Goal: Use online tool/utility: Utilize a website feature to perform a specific function

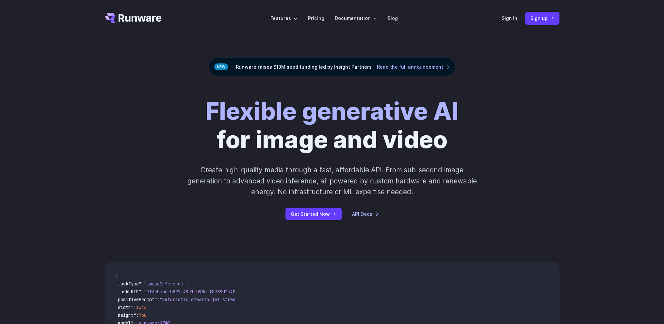
click at [509, 22] on link "Sign in" at bounding box center [510, 18] width 16 height 8
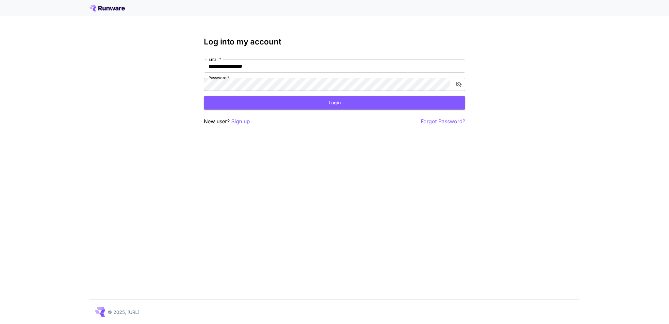
click at [0, 323] on nordpass-portal at bounding box center [0, 324] width 0 height 0
type input "**********"
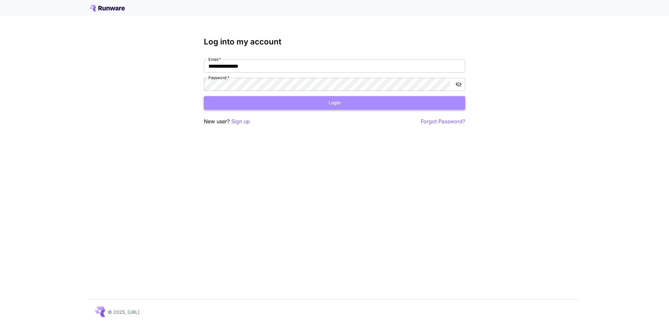
click at [303, 107] on button "Login" at bounding box center [334, 102] width 261 height 13
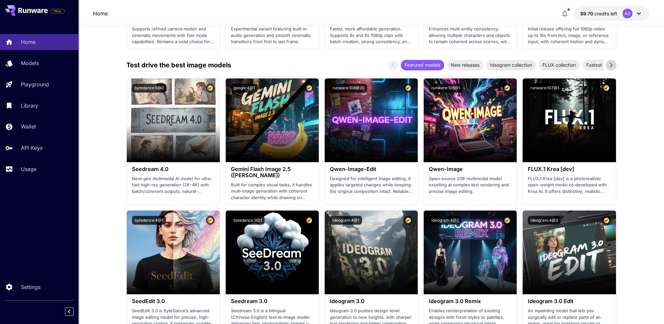
scroll to position [653, 0]
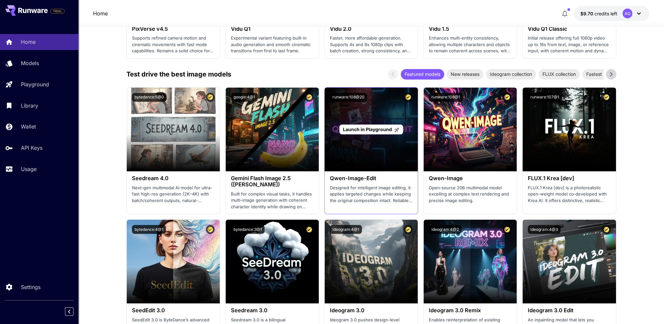
click at [368, 130] on span "Launch in Playground" at bounding box center [367, 129] width 49 height 6
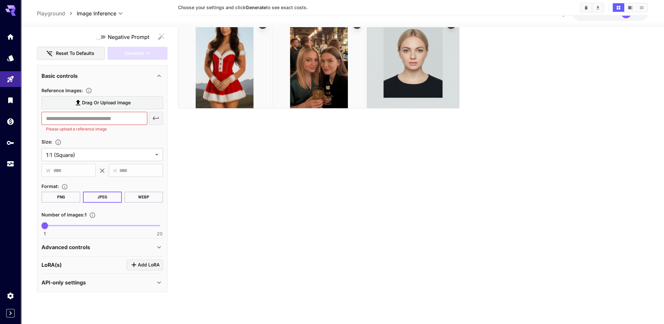
scroll to position [52, 0]
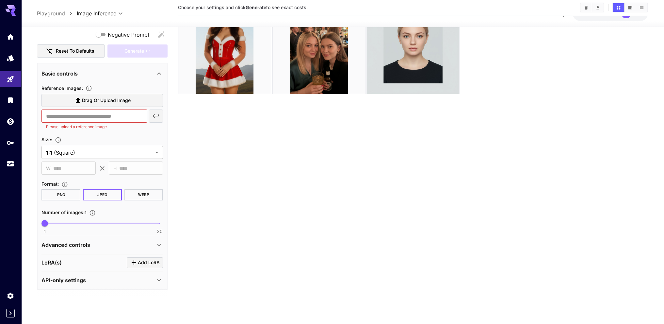
click at [138, 280] on div "API-only settings" at bounding box center [98, 280] width 114 height 8
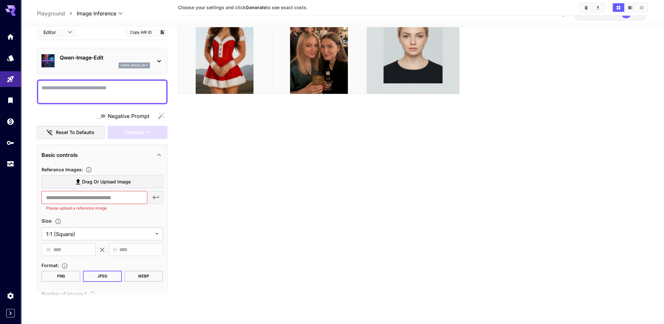
scroll to position [0, 0]
